Goal: Task Accomplishment & Management: Manage account settings

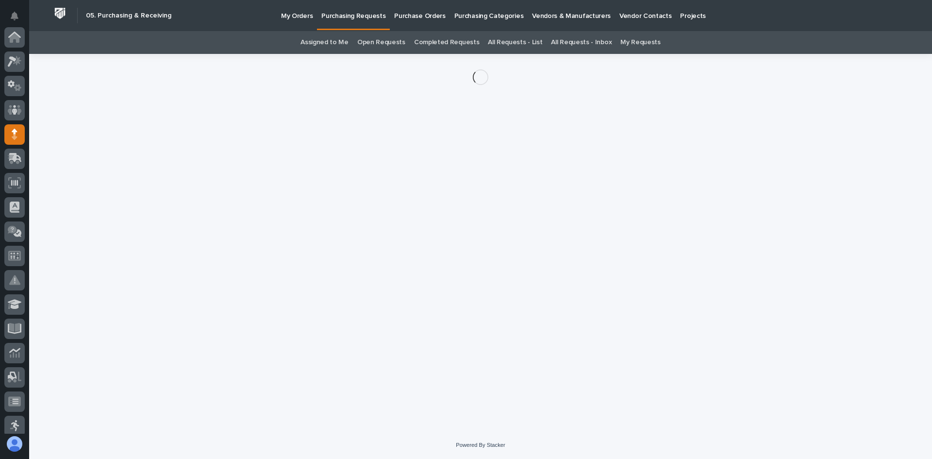
scroll to position [97, 0]
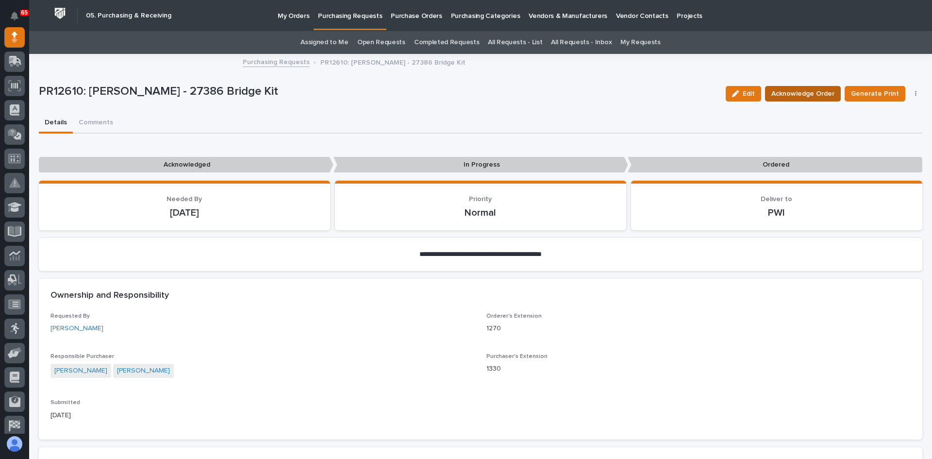
click at [801, 93] on span "Acknowledge Order" at bounding box center [802, 94] width 63 height 12
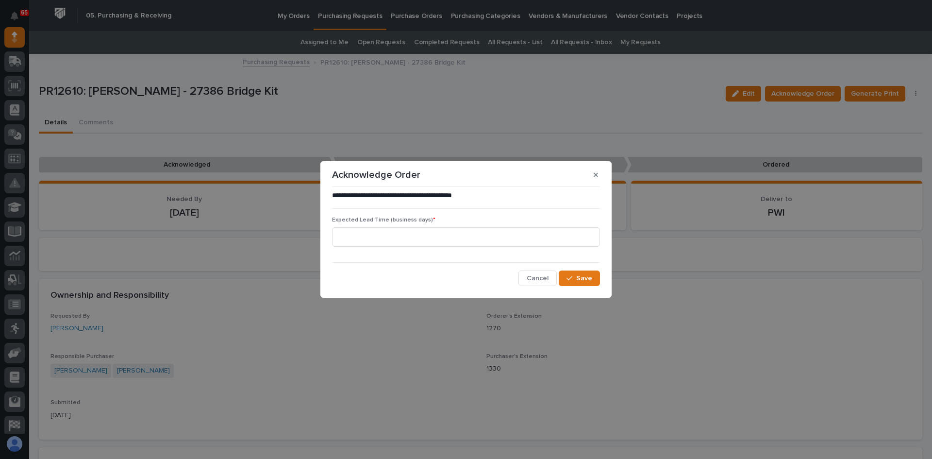
click at [365, 225] on div "Expected Lead Time (business days) *" at bounding box center [466, 236] width 268 height 38
click at [358, 242] on input at bounding box center [466, 236] width 268 height 19
type input "0"
click at [581, 279] on span "Save" at bounding box center [584, 278] width 16 height 9
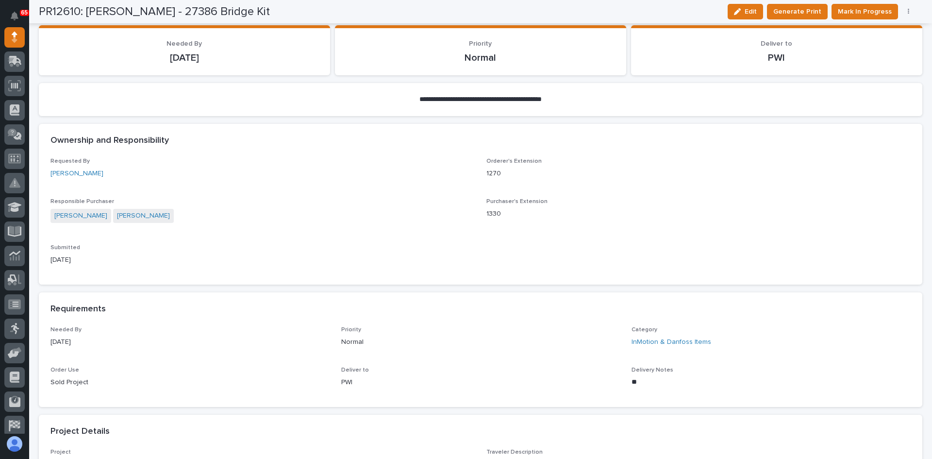
scroll to position [0, 0]
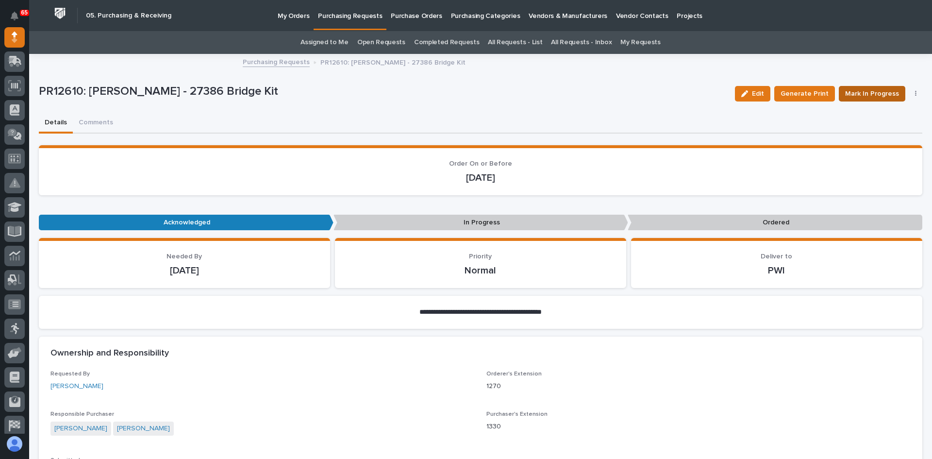
click at [869, 93] on span "Mark In Progress" at bounding box center [872, 94] width 54 height 12
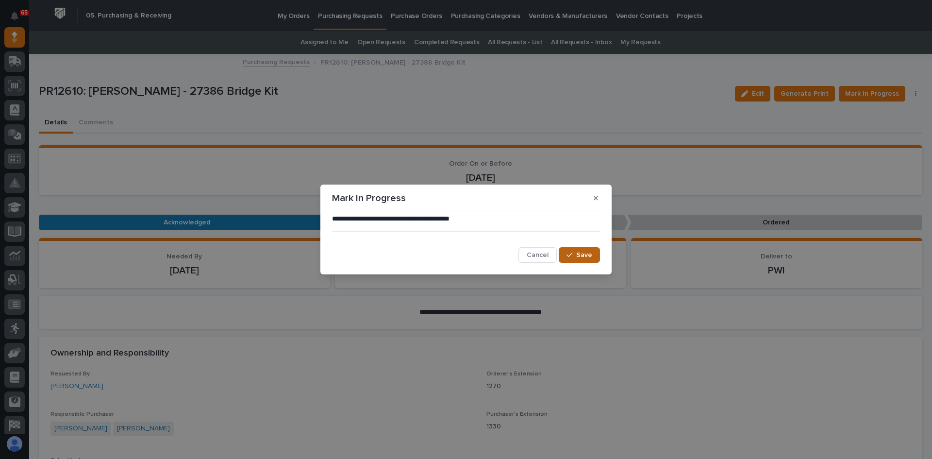
click at [582, 255] on span "Save" at bounding box center [584, 255] width 16 height 9
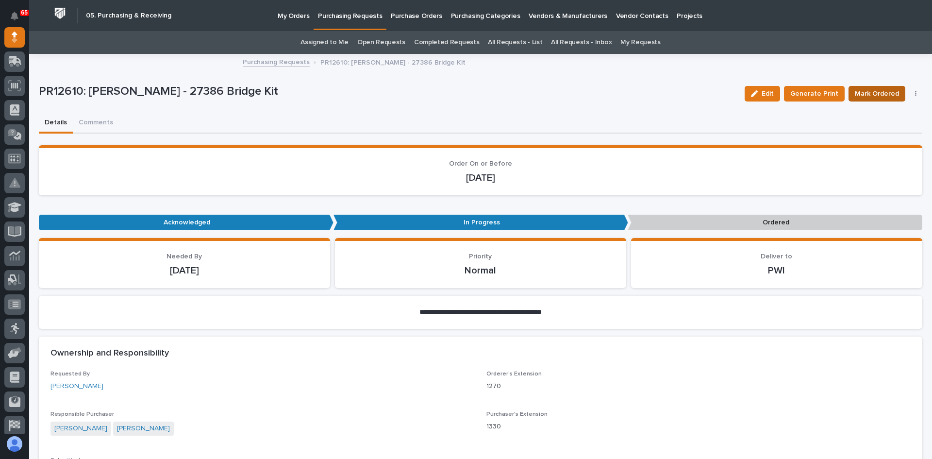
click at [868, 94] on span "Mark Ordered" at bounding box center [877, 94] width 44 height 12
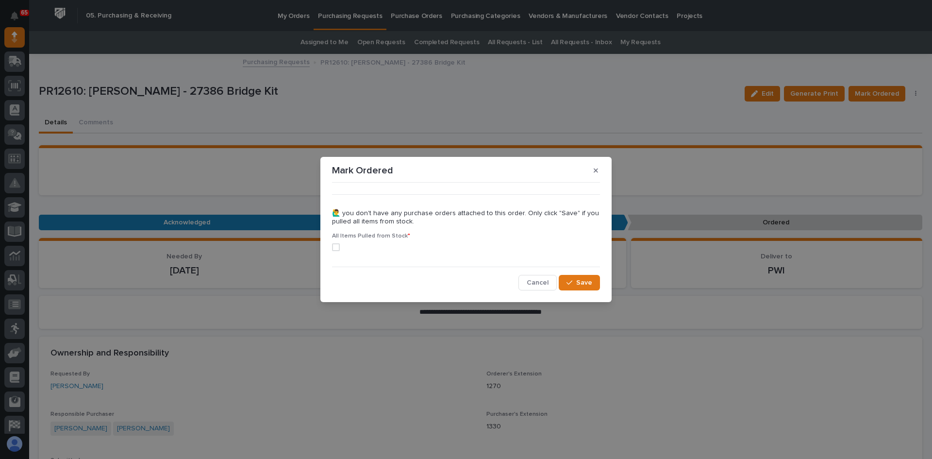
click at [334, 249] on span at bounding box center [336, 247] width 8 height 8
click at [582, 284] on span "Save" at bounding box center [584, 282] width 16 height 9
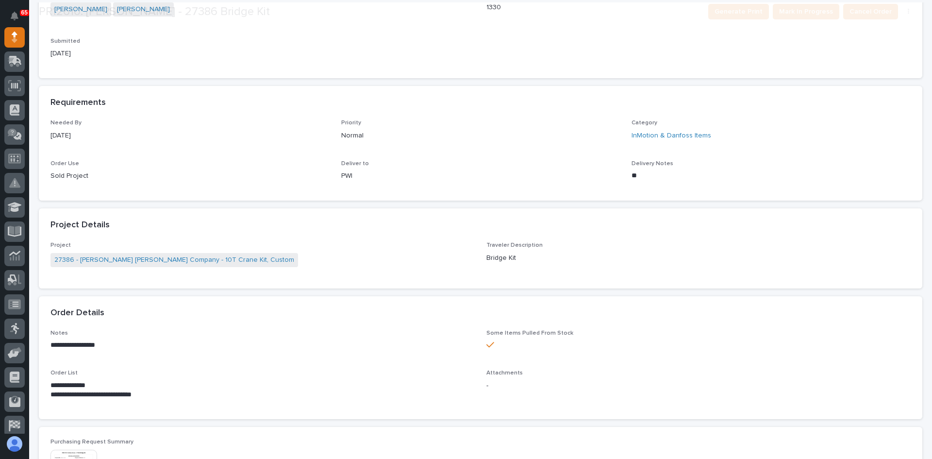
scroll to position [340, 0]
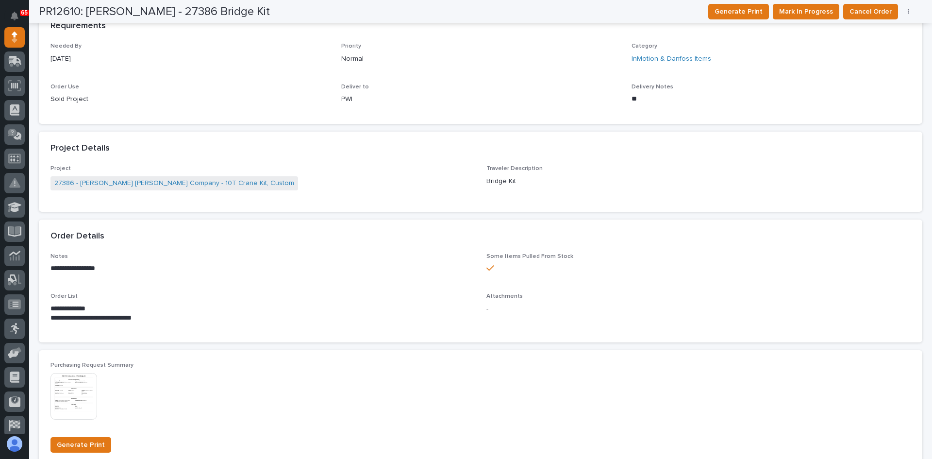
click at [83, 395] on img at bounding box center [73, 396] width 47 height 47
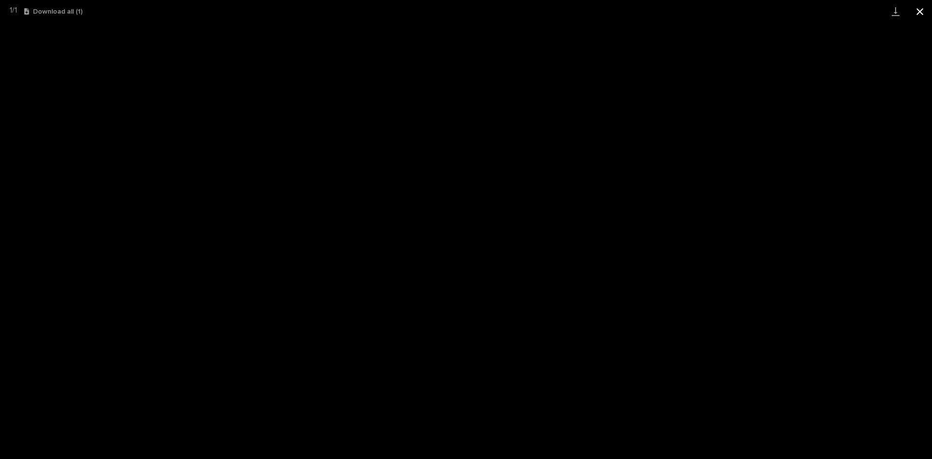
click at [920, 15] on button "Close gallery" at bounding box center [920, 11] width 24 height 23
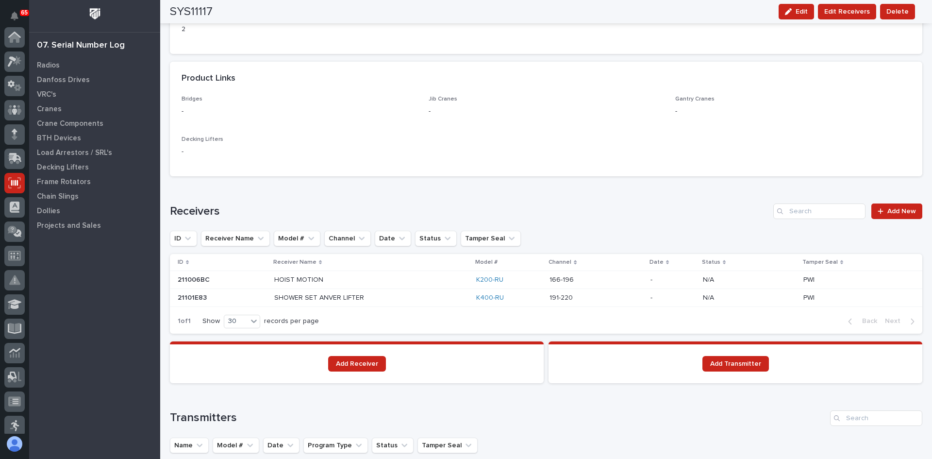
scroll to position [146, 0]
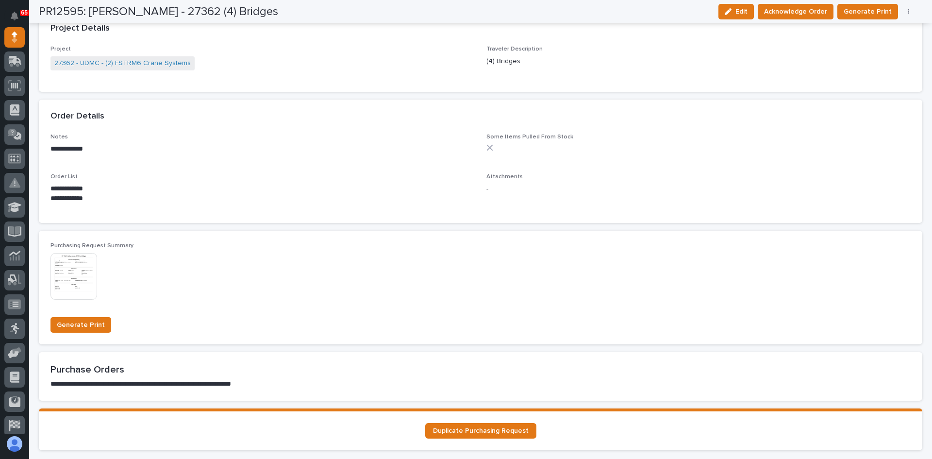
scroll to position [583, 0]
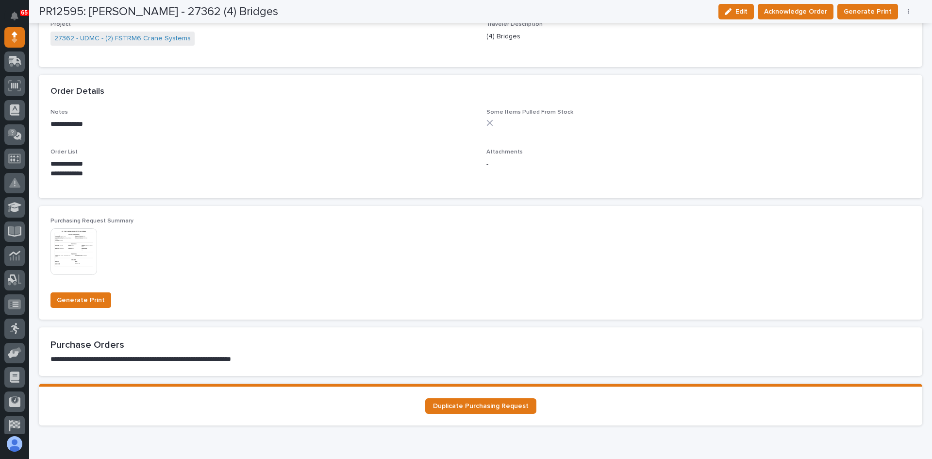
click at [80, 246] on img at bounding box center [73, 251] width 47 height 47
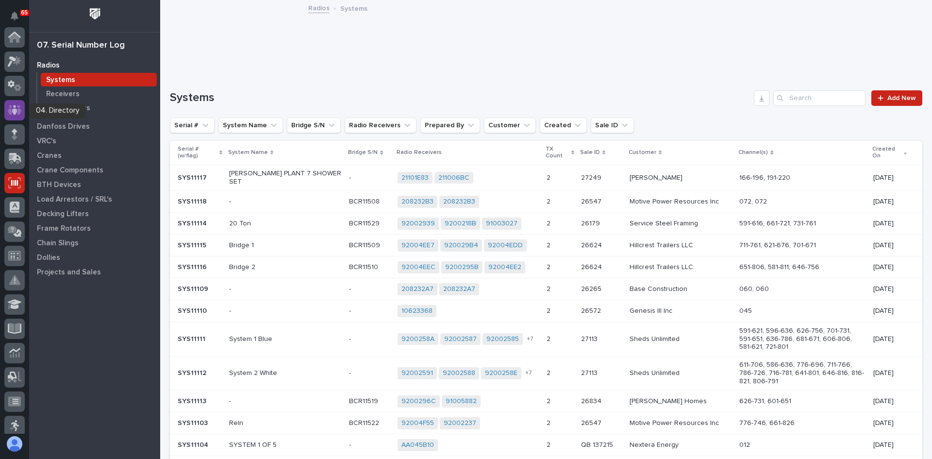
click at [17, 110] on icon at bounding box center [15, 109] width 14 height 11
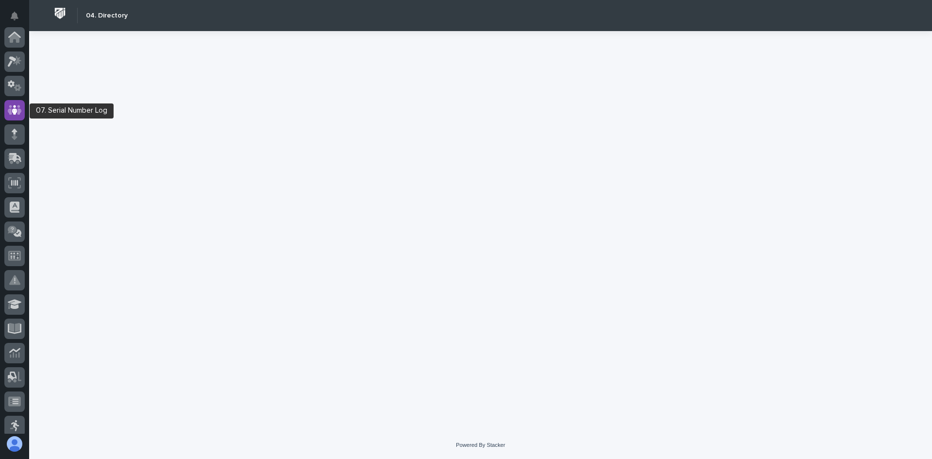
scroll to position [73, 0]
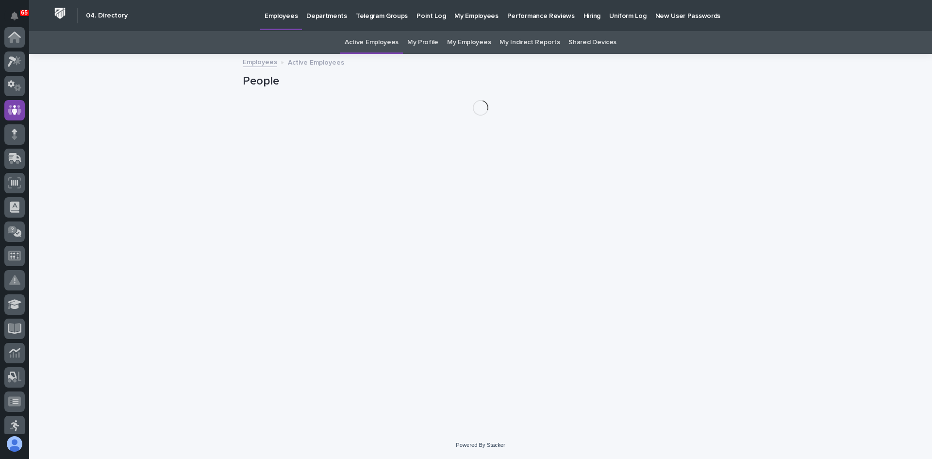
scroll to position [73, 0]
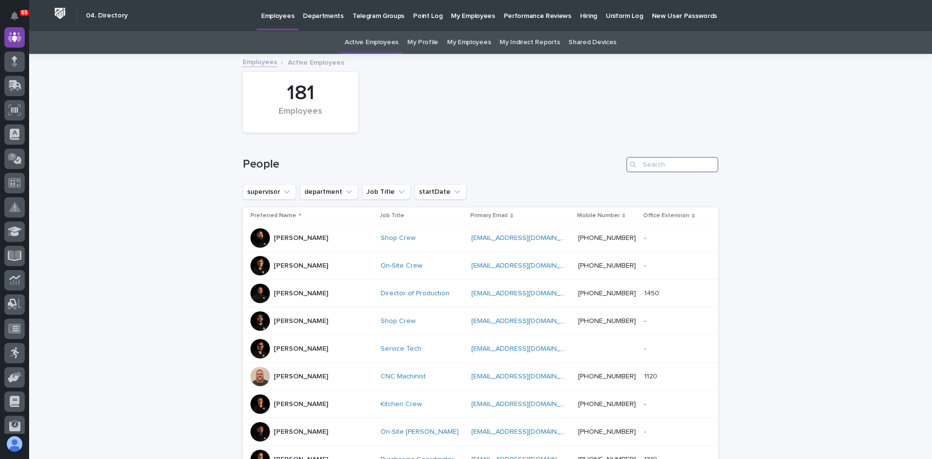
click at [661, 162] on input "Search" at bounding box center [672, 165] width 92 height 16
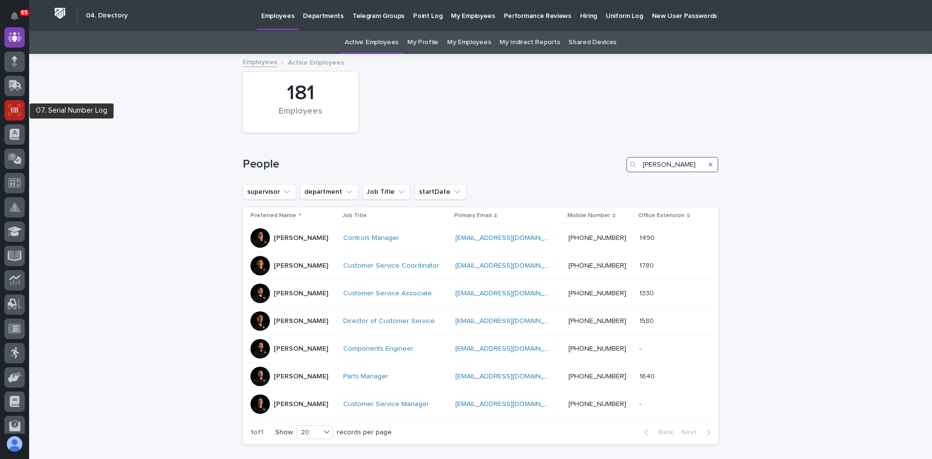
type input "JOSH"
click at [15, 111] on icon at bounding box center [14, 110] width 7 height 6
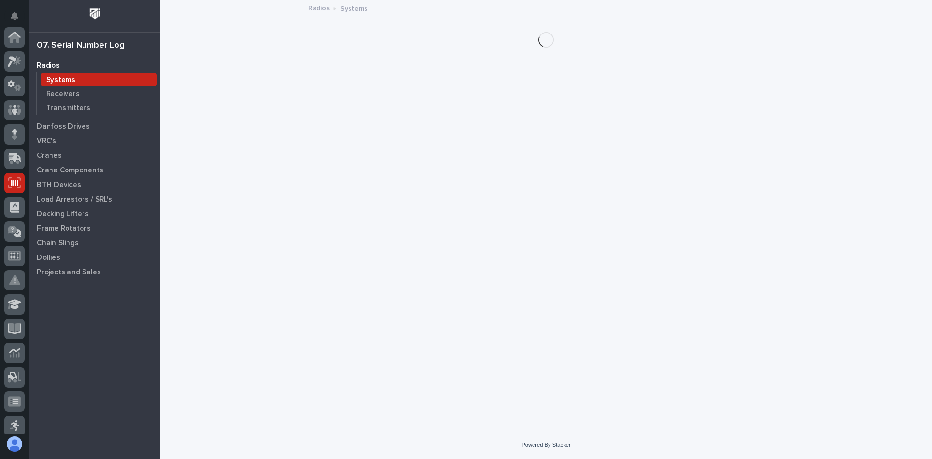
scroll to position [146, 0]
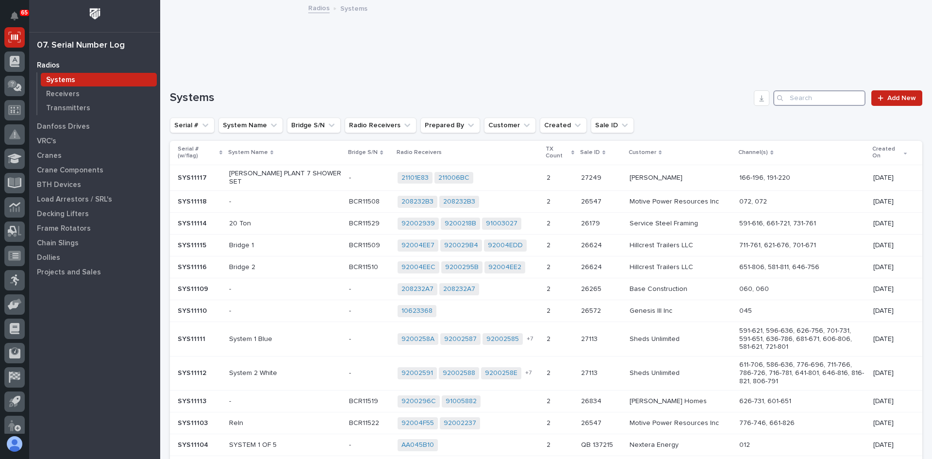
click at [806, 101] on input "Search" at bounding box center [819, 98] width 92 height 16
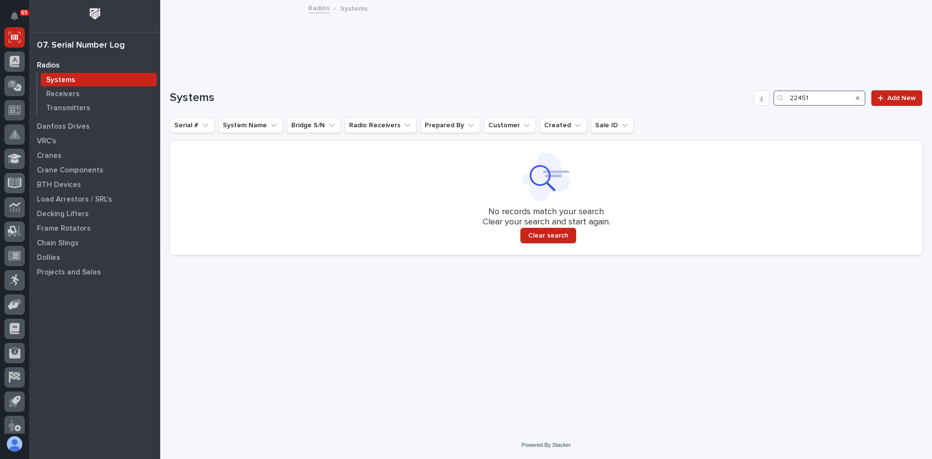
drag, startPoint x: 816, startPoint y: 95, endPoint x: 697, endPoint y: 116, distance: 120.3
click at [697, 116] on div "Systems 22451 Add New Serial # System Name Bridge S/N Radio Receivers Prepared …" at bounding box center [546, 172] width 752 height 165
drag, startPoint x: 823, startPoint y: 97, endPoint x: 734, endPoint y: 99, distance: 88.9
click at [734, 99] on div "Systems 22481 Add New" at bounding box center [546, 98] width 752 height 16
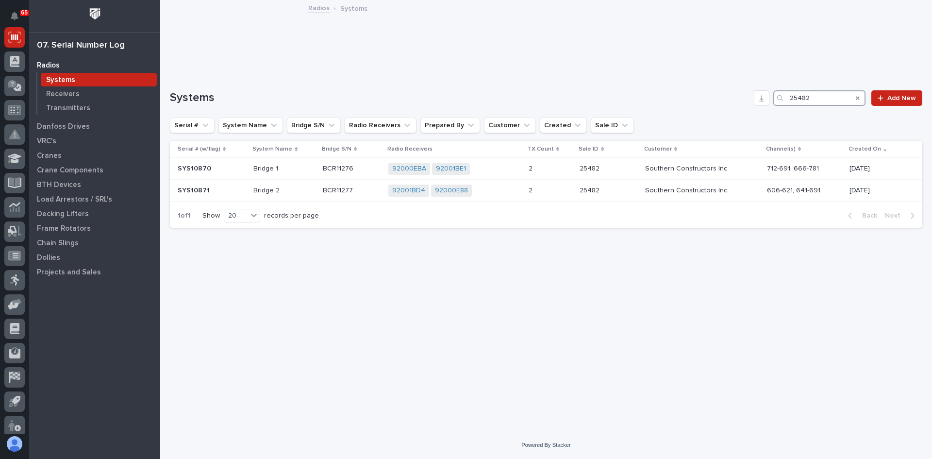
drag, startPoint x: 812, startPoint y: 98, endPoint x: 730, endPoint y: 111, distance: 83.0
click at [730, 111] on div "Systems 25482 Add New Serial # System Name Bridge S/N Radio Receivers Prepared …" at bounding box center [546, 159] width 752 height 138
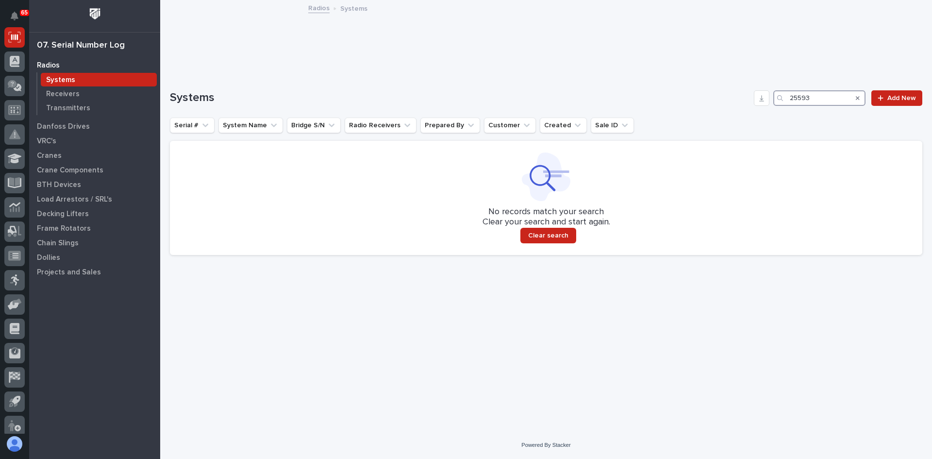
type input "25593"
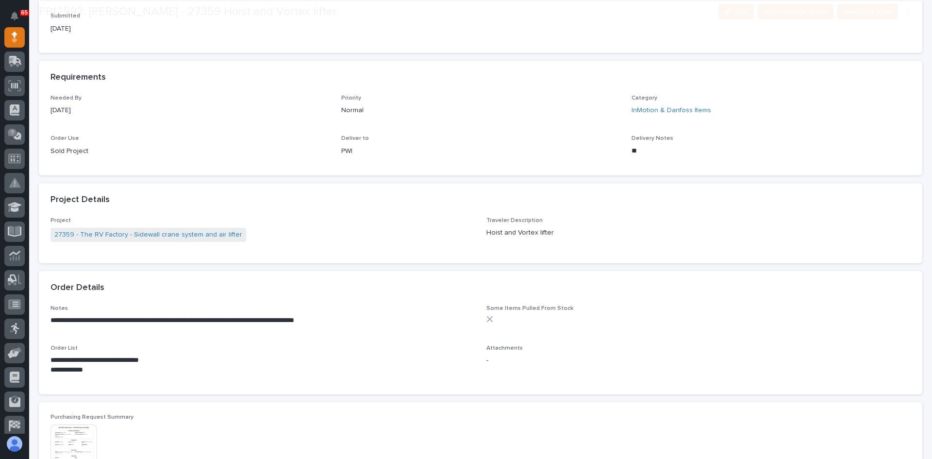
scroll to position [388, 0]
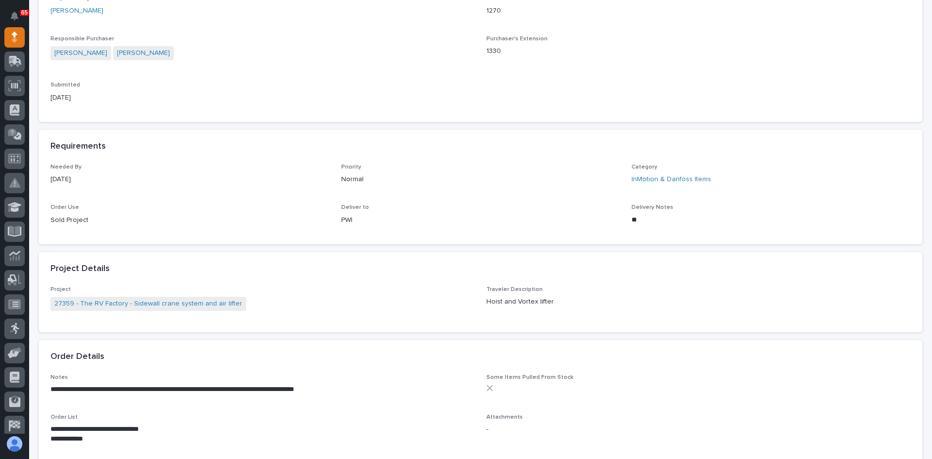
scroll to position [340, 0]
